Goal: Transaction & Acquisition: Purchase product/service

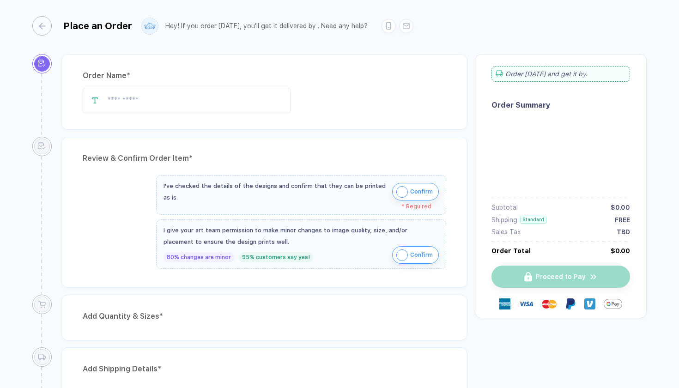
type input "**********"
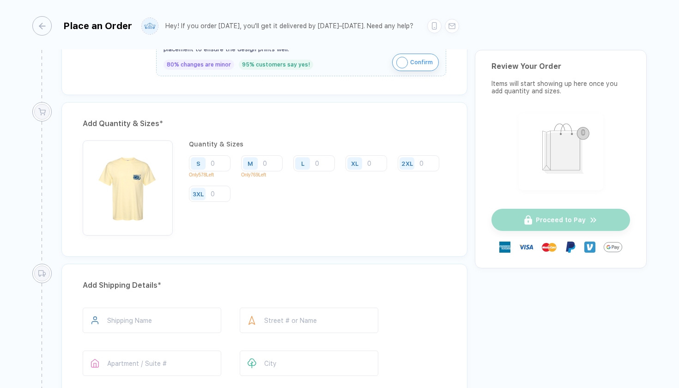
scroll to position [403, 0]
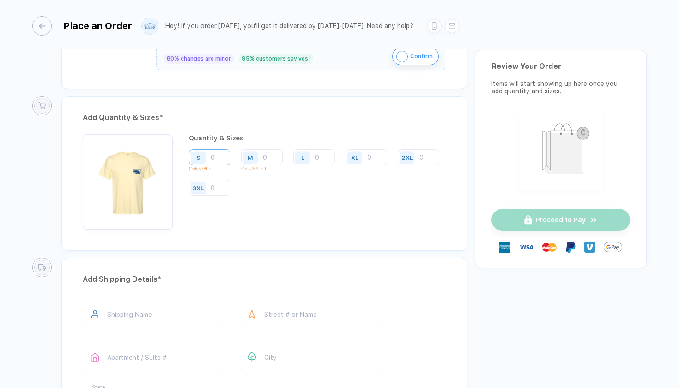
click at [217, 158] on input "number" at bounding box center [210, 157] width 42 height 16
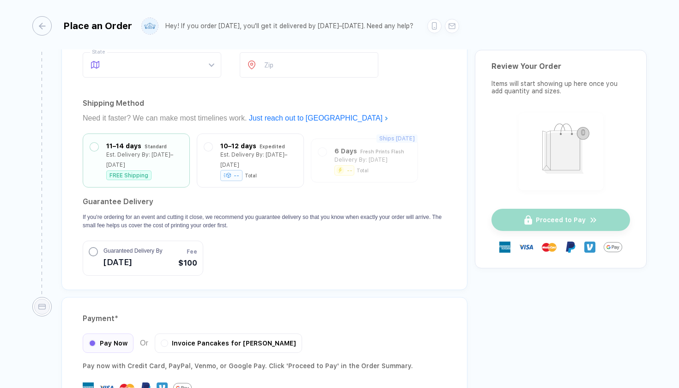
scroll to position [777, 0]
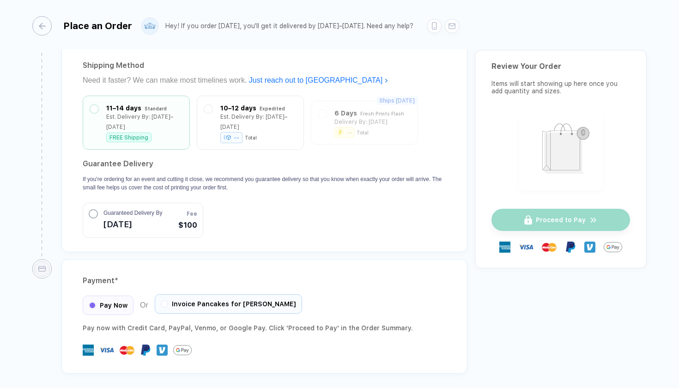
click at [165, 296] on div "Invoice Pancakes for [PERSON_NAME]" at bounding box center [228, 303] width 147 height 19
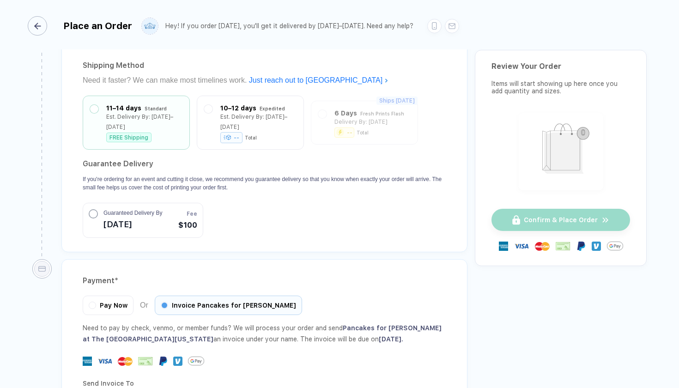
click at [40, 23] on icon "button" at bounding box center [37, 26] width 7 height 7
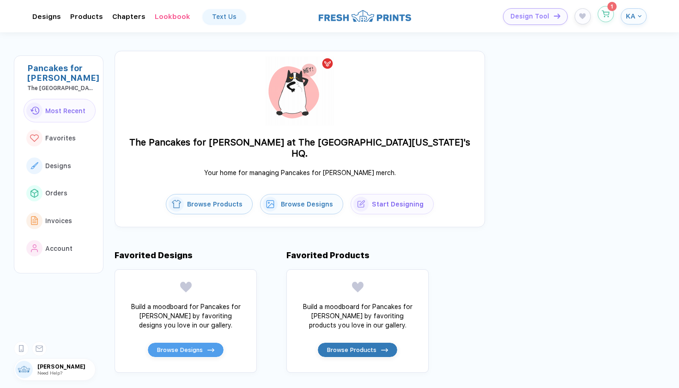
scroll to position [0, 0]
click at [603, 19] on button "button" at bounding box center [606, 14] width 16 height 16
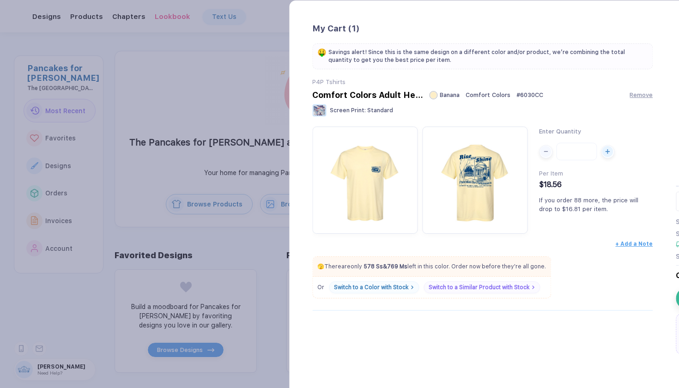
click at [213, 191] on img "button" at bounding box center [202, 179] width 96 height 96
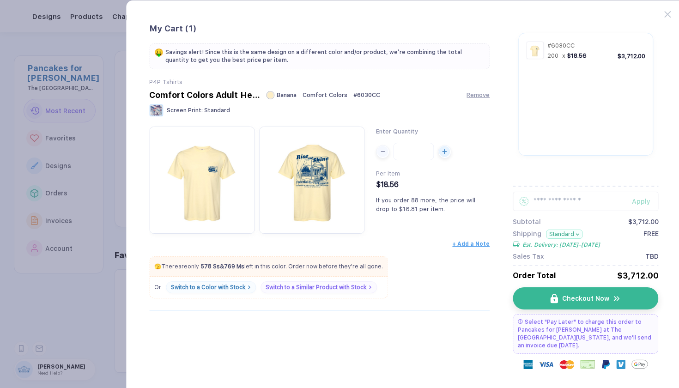
click at [663, 9] on div "My Cart ( 1 ) 🤑 Savings alert! Since this is the same design on a different col…" at bounding box center [404, 217] width 557 height 435
click at [666, 13] on icon at bounding box center [668, 14] width 6 height 6
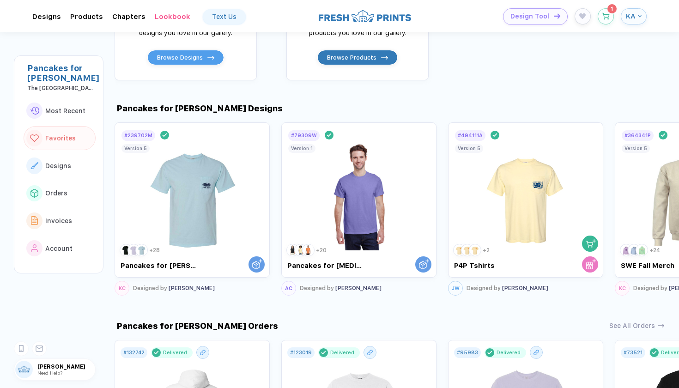
scroll to position [348, 0]
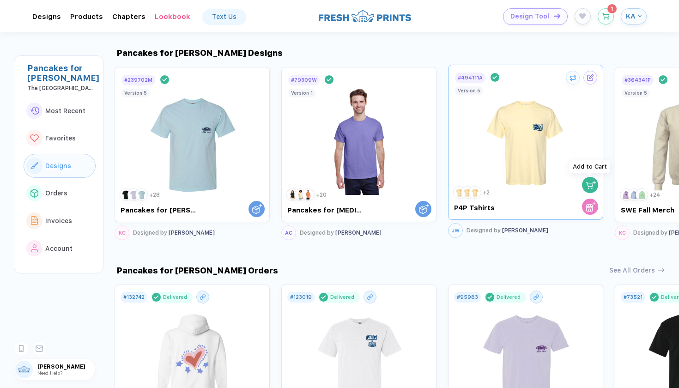
click at [589, 184] on img "button" at bounding box center [591, 185] width 10 height 10
click at [589, 76] on icon at bounding box center [591, 75] width 4 height 4
